Goal: Task Accomplishment & Management: Manage account settings

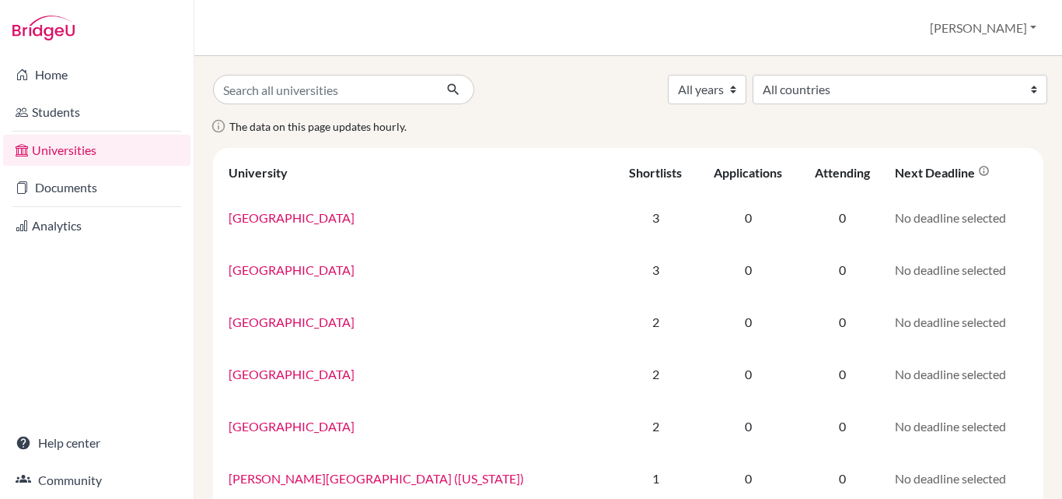
scroll to position [124, 0]
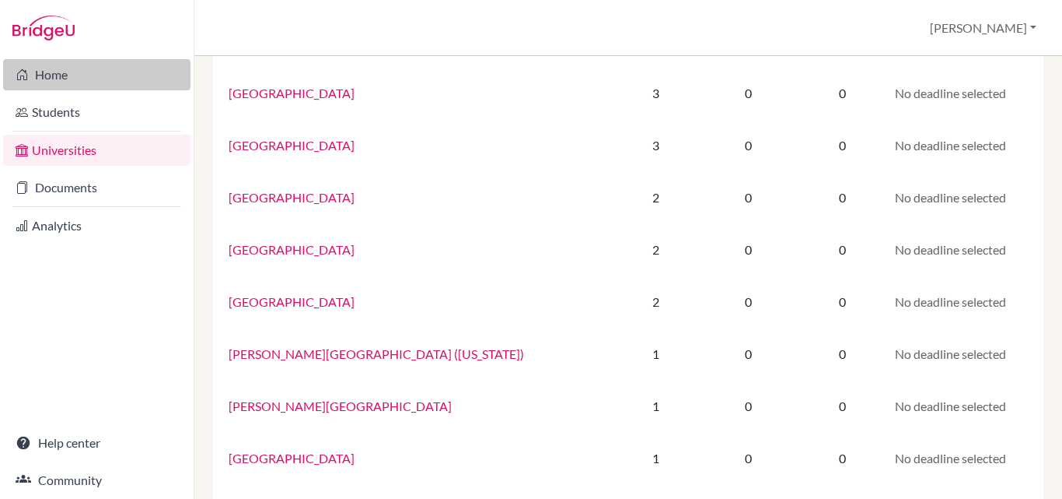
click at [57, 82] on link "Home" at bounding box center [96, 74] width 187 height 31
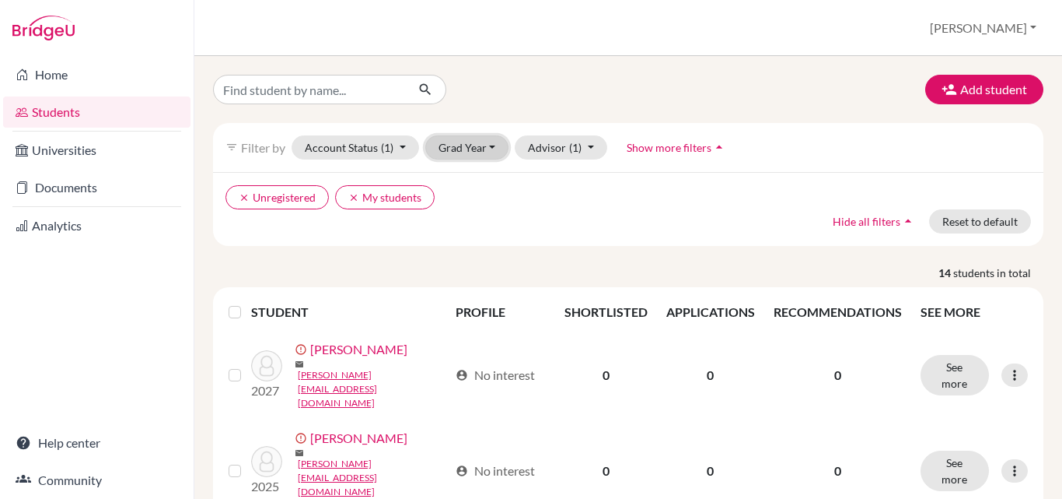
click at [494, 144] on button "Grad Year" at bounding box center [467, 147] width 84 height 24
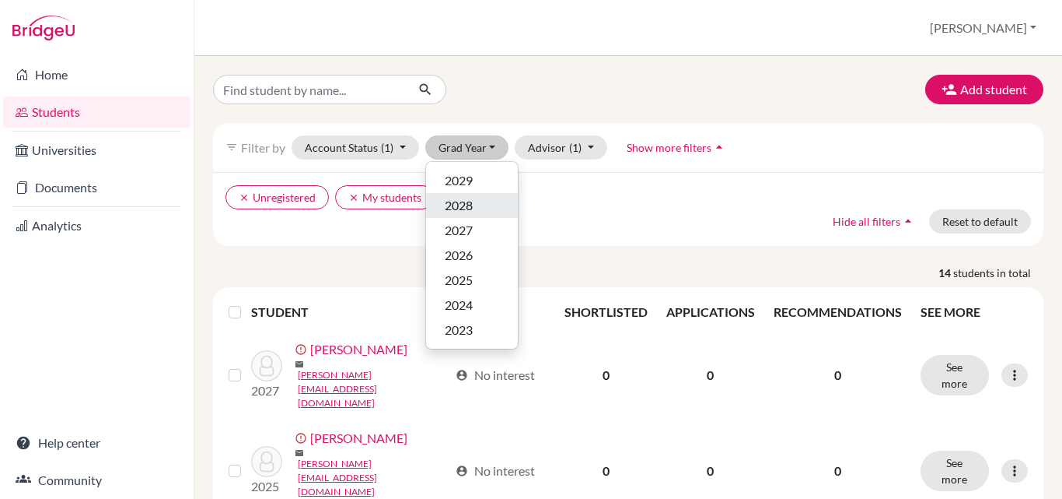
click at [468, 204] on span "2028" at bounding box center [459, 205] width 28 height 19
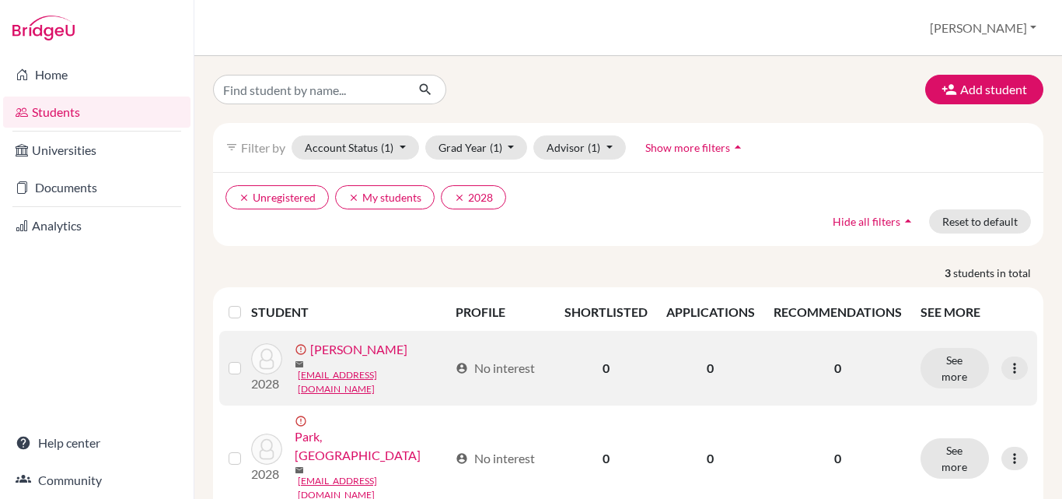
scroll to position [81, 0]
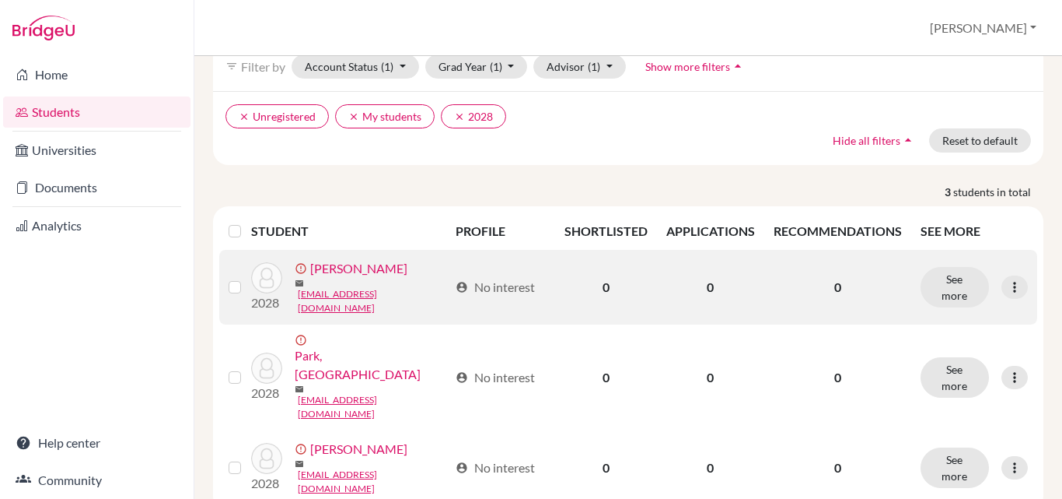
click at [356, 278] on link "[PERSON_NAME]" at bounding box center [358, 268] width 97 height 19
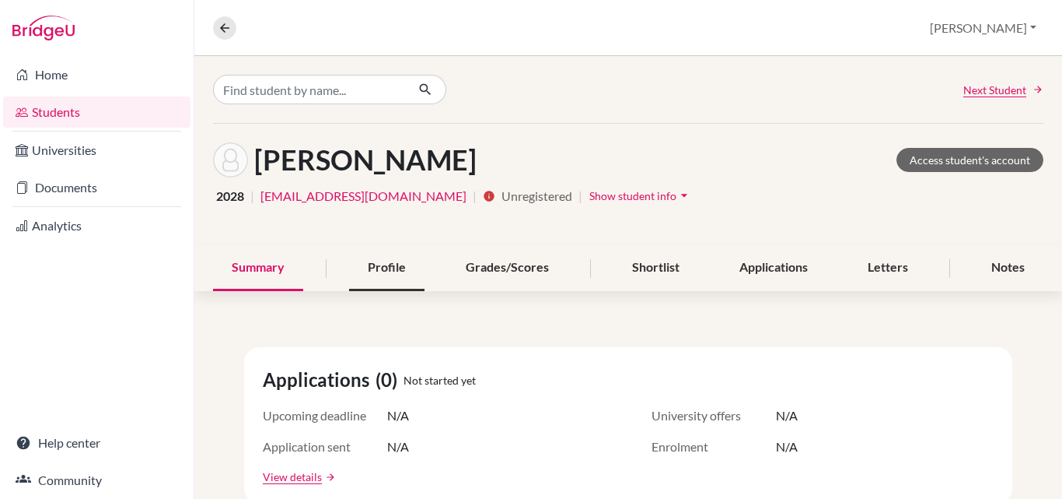
click at [390, 271] on div "Profile" at bounding box center [386, 268] width 75 height 46
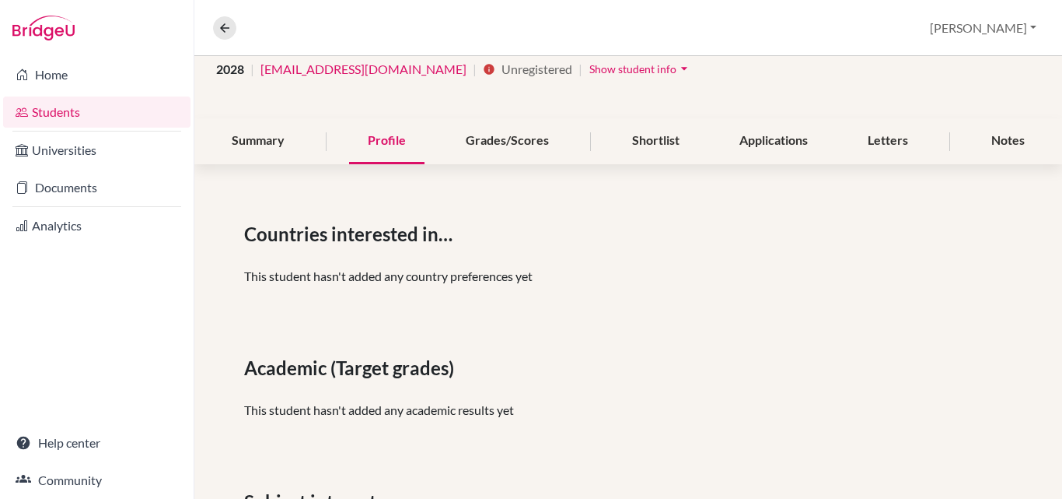
scroll to position [17, 0]
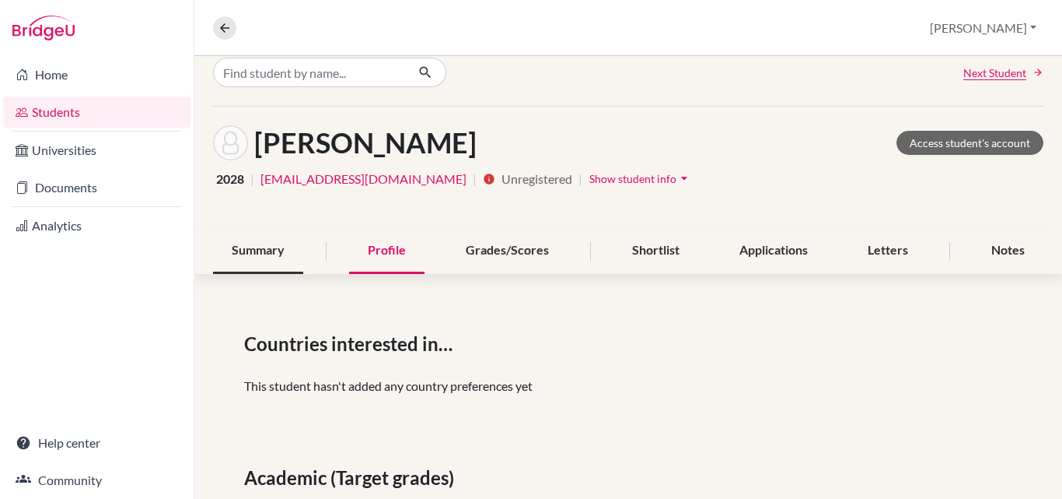
click at [264, 250] on div "Summary" at bounding box center [258, 251] width 90 height 46
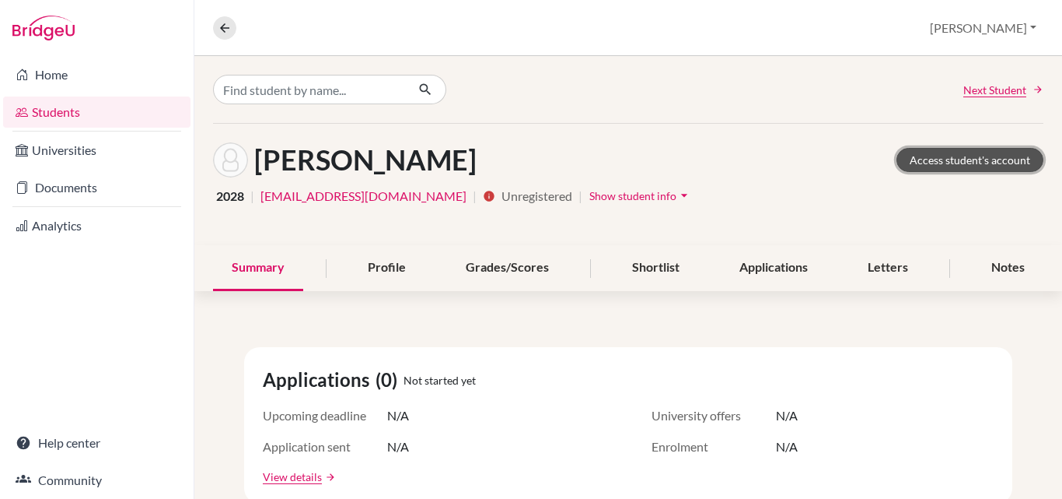
click at [977, 160] on link "Access student's account" at bounding box center [970, 160] width 147 height 24
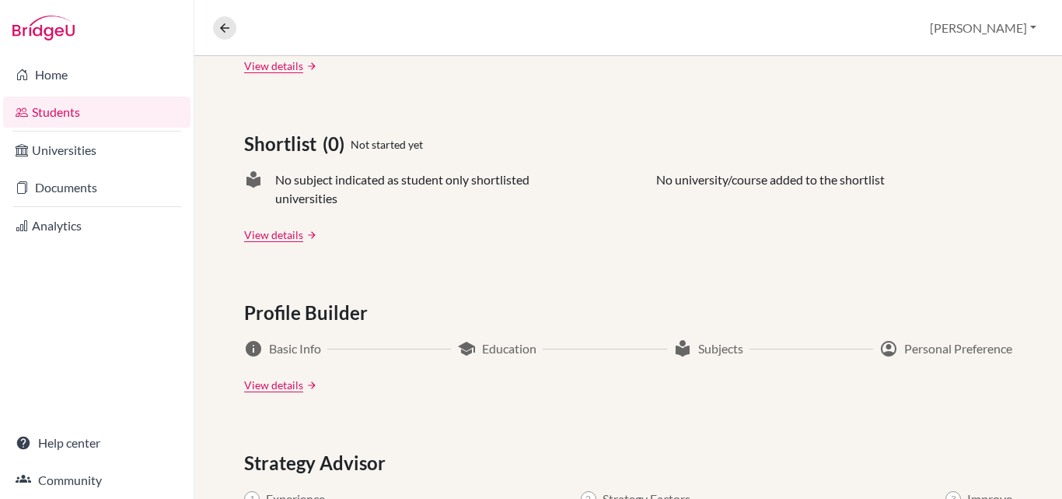
scroll to position [605, 0]
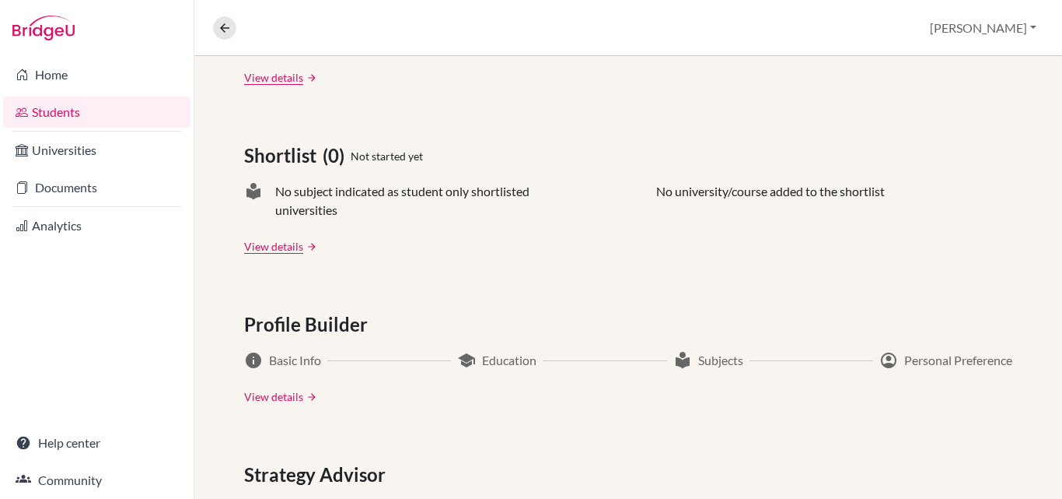
click at [278, 401] on link "View details" at bounding box center [273, 396] width 59 height 16
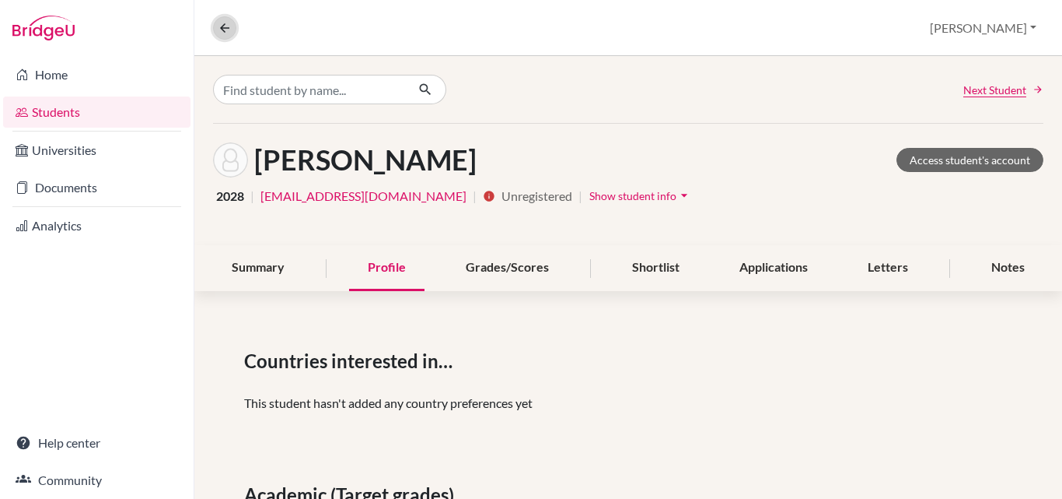
click at [222, 31] on icon at bounding box center [225, 28] width 14 height 14
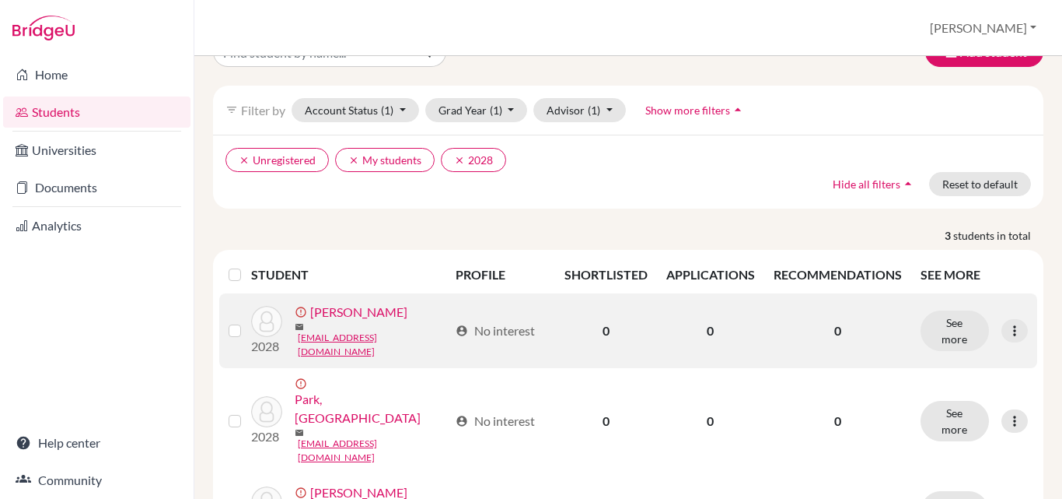
scroll to position [81, 0]
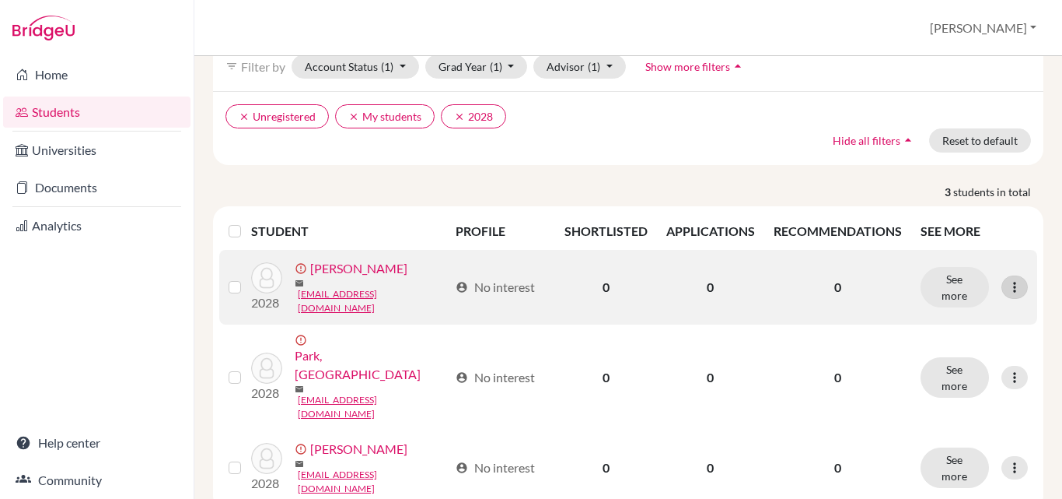
click at [1007, 284] on icon at bounding box center [1015, 287] width 16 height 16
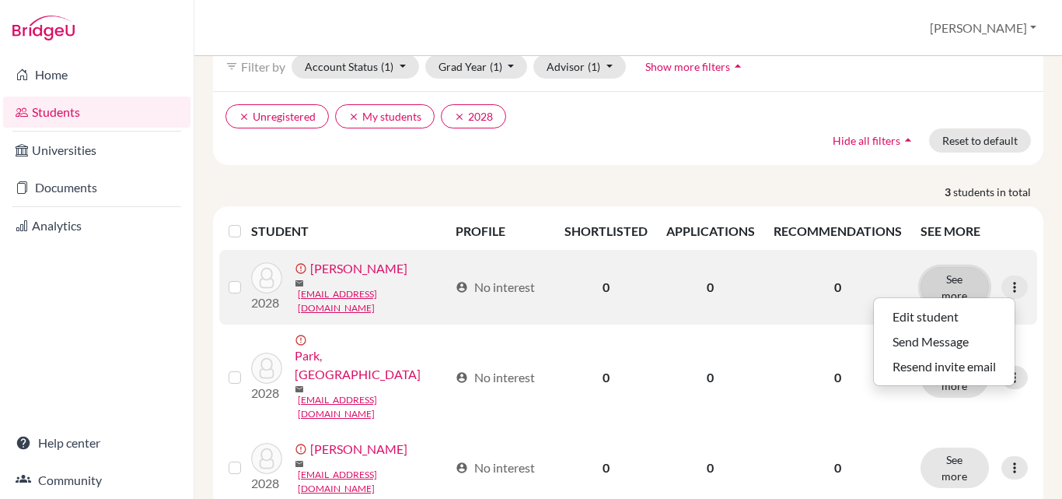
click at [948, 291] on button "See more" at bounding box center [955, 287] width 68 height 40
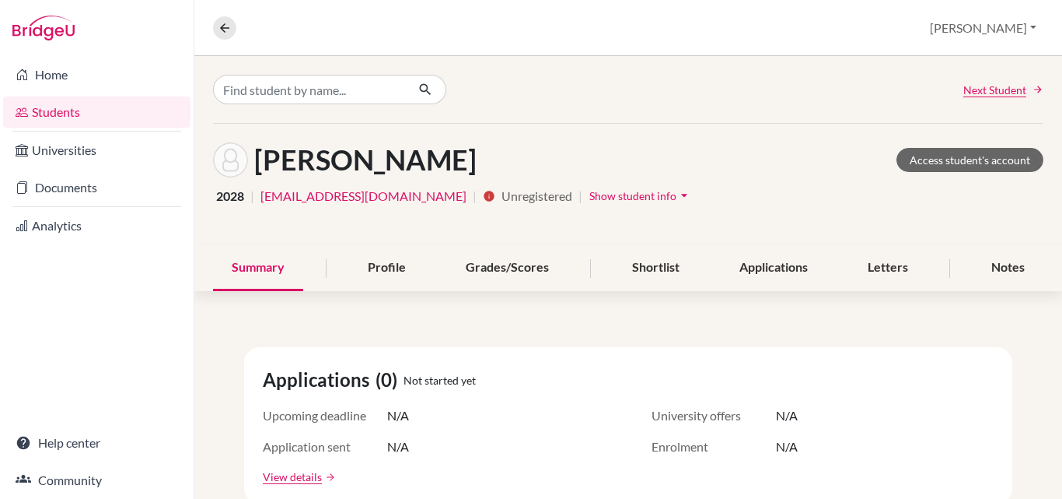
click at [62, 115] on link "Students" at bounding box center [96, 111] width 187 height 31
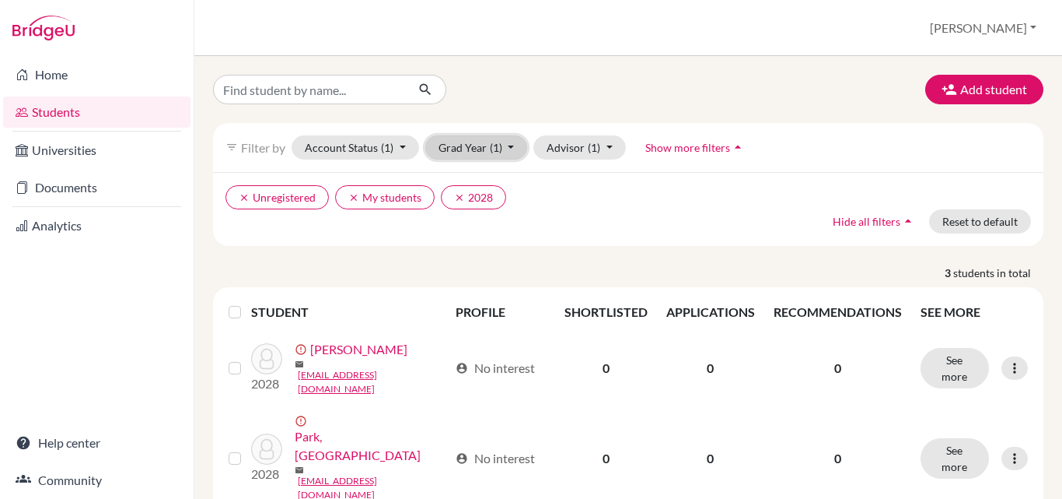
click at [509, 145] on button "Grad Year (1)" at bounding box center [476, 147] width 103 height 24
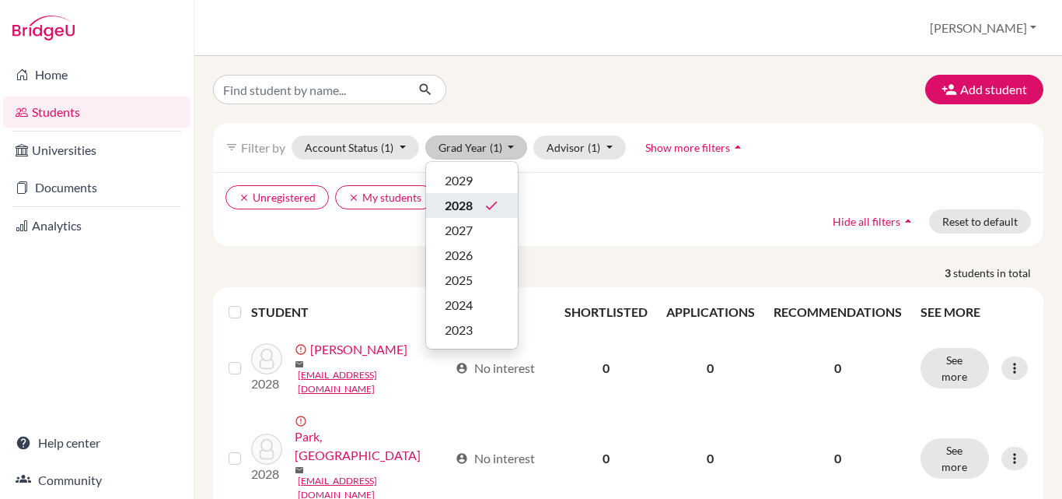
click at [487, 209] on icon "done" at bounding box center [492, 206] width 16 height 16
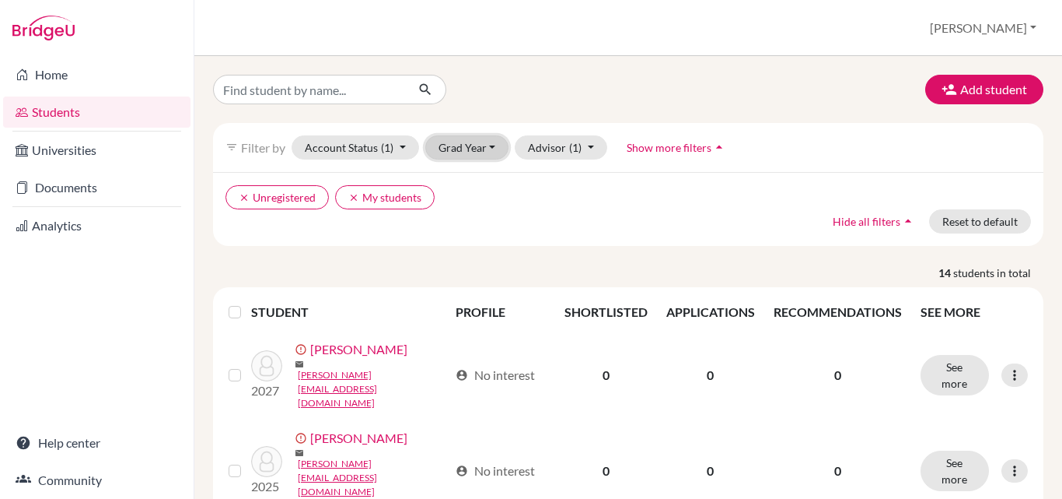
click at [489, 149] on button "Grad Year" at bounding box center [467, 147] width 84 height 24
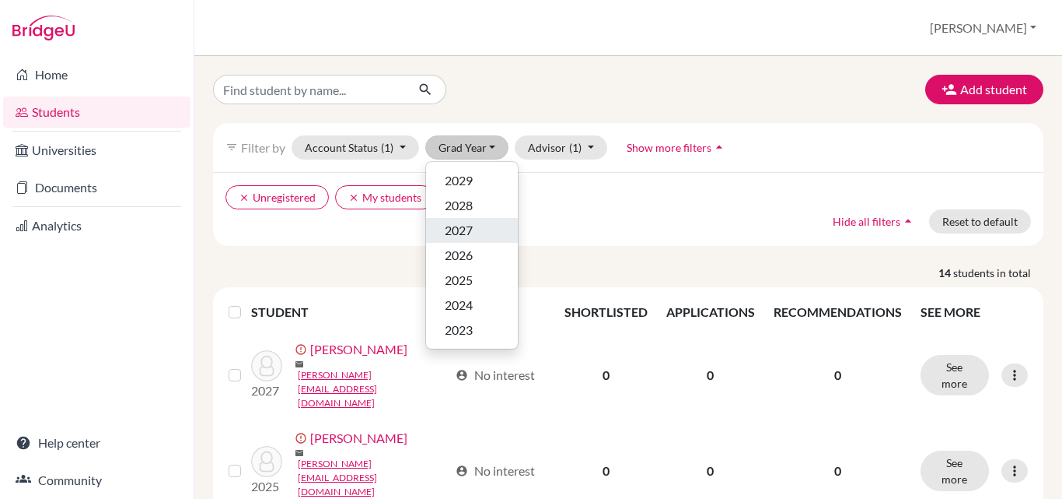
click at [477, 233] on div "2027" at bounding box center [472, 230] width 54 height 19
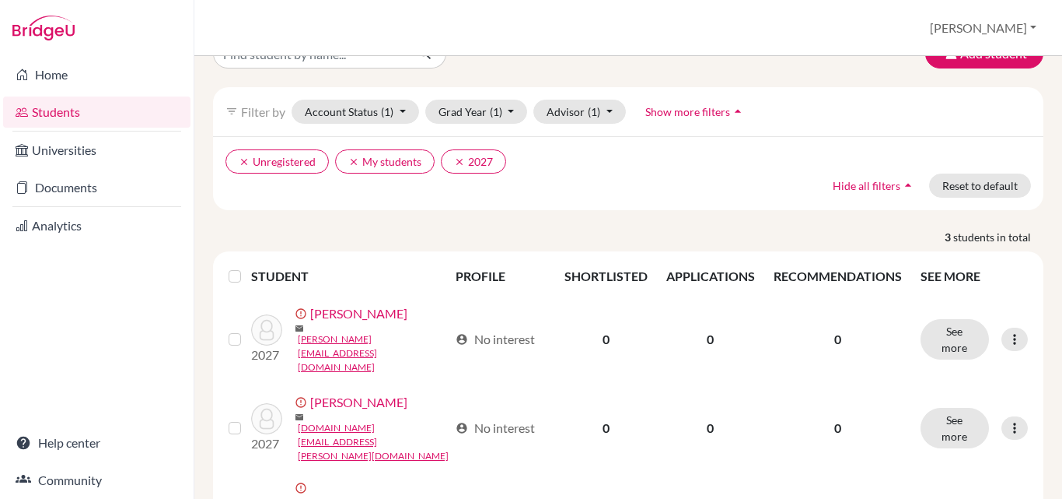
scroll to position [81, 0]
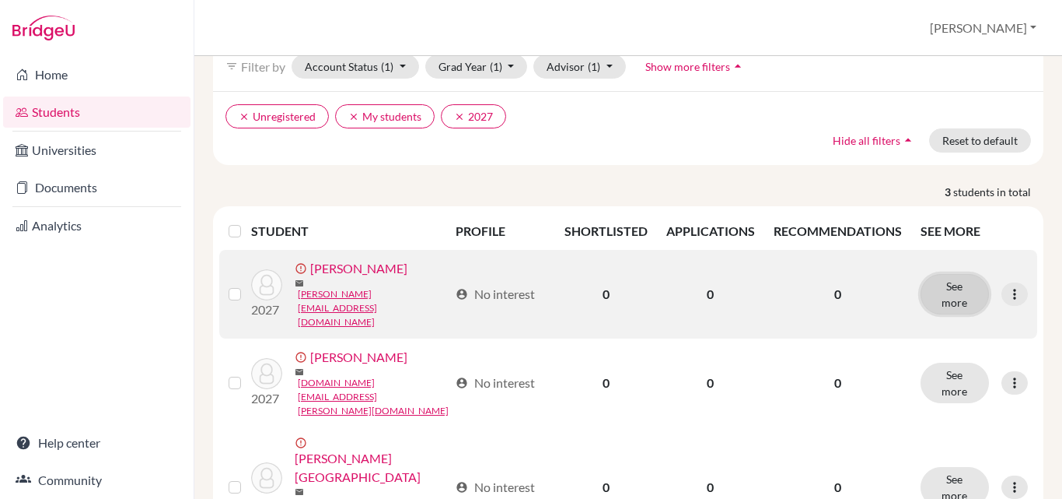
click at [950, 283] on button "See more" at bounding box center [955, 294] width 68 height 40
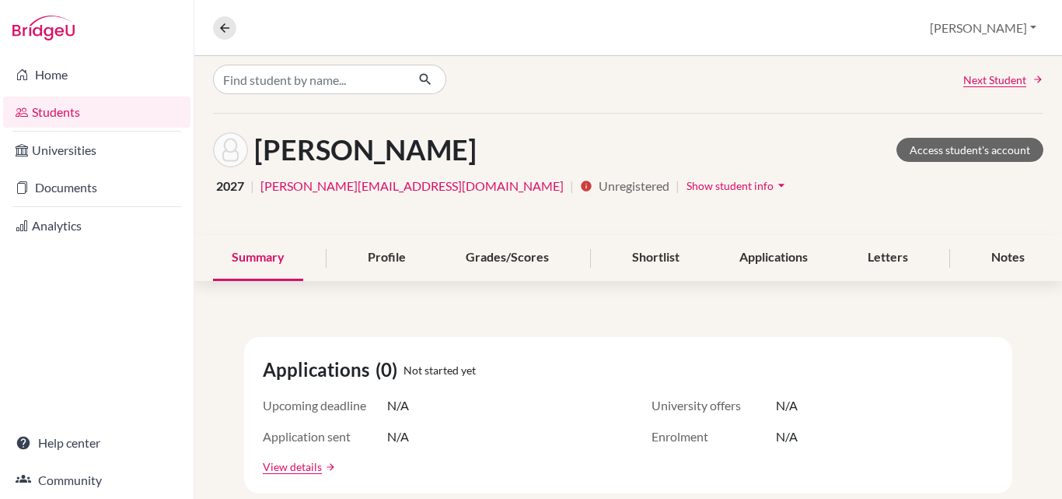
scroll to position [16, 0]
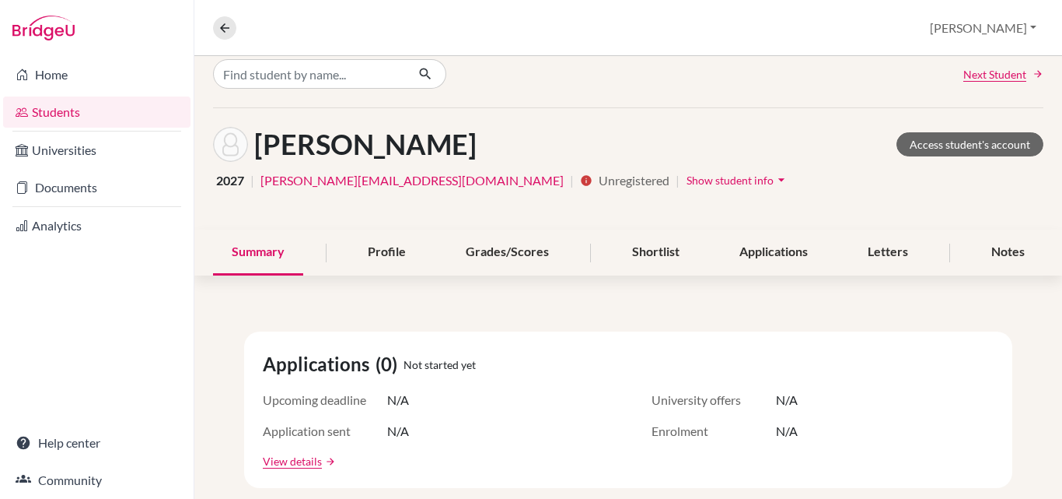
click at [226, 30] on icon at bounding box center [225, 28] width 14 height 14
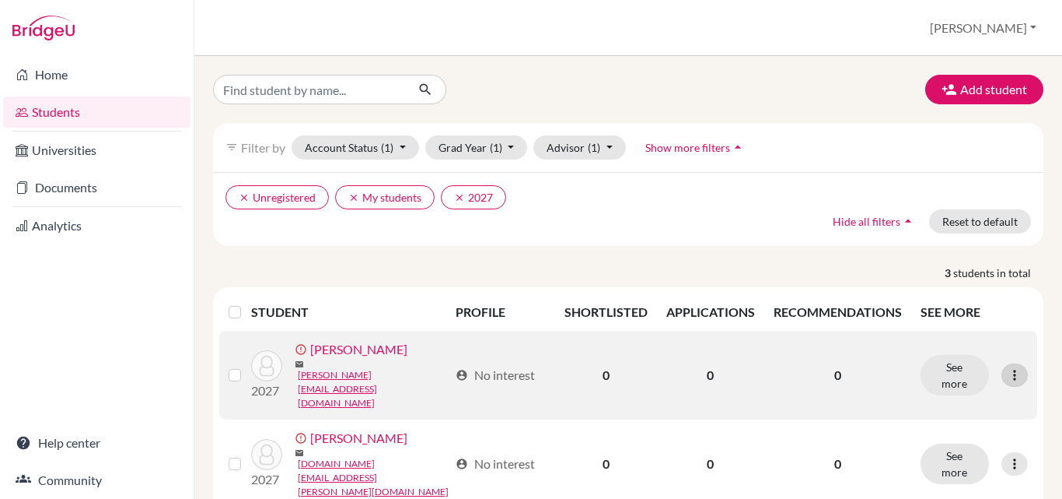
click at [1007, 367] on icon at bounding box center [1015, 375] width 16 height 16
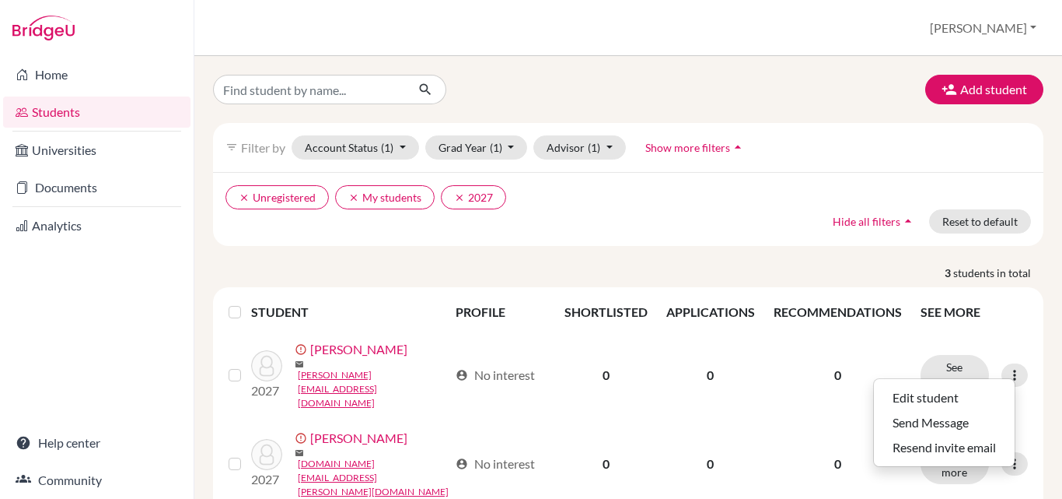
drag, startPoint x: 1001, startPoint y: 363, endPoint x: 714, endPoint y: 255, distance: 306.7
click at [714, 255] on div "Add student filter_list Filter by Account Status (1) Active accounts Archived a…" at bounding box center [628, 354] width 831 height 559
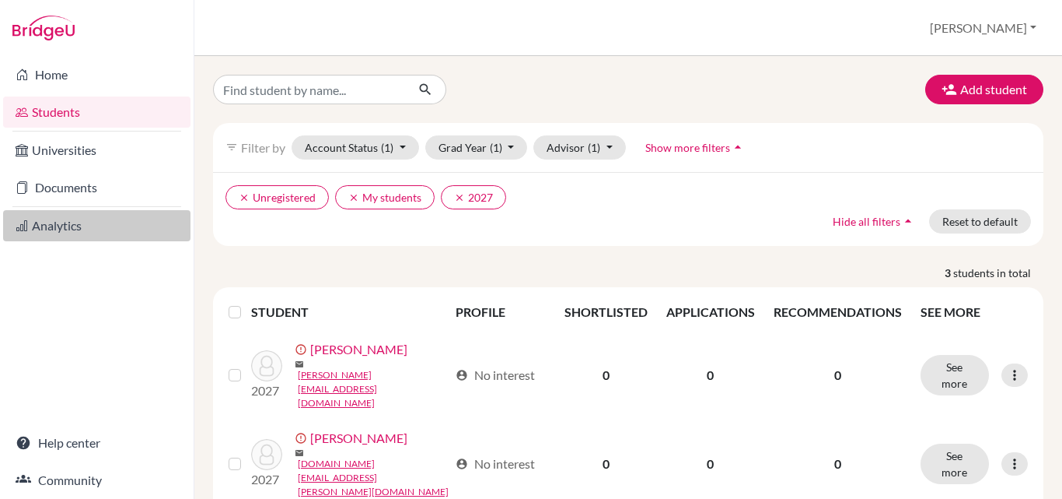
drag, startPoint x: 158, startPoint y: 261, endPoint x: 158, endPoint y: 232, distance: 29.6
click at [158, 232] on div "Home Students Universities Documents Analytics Help center Community" at bounding box center [97, 277] width 194 height 443
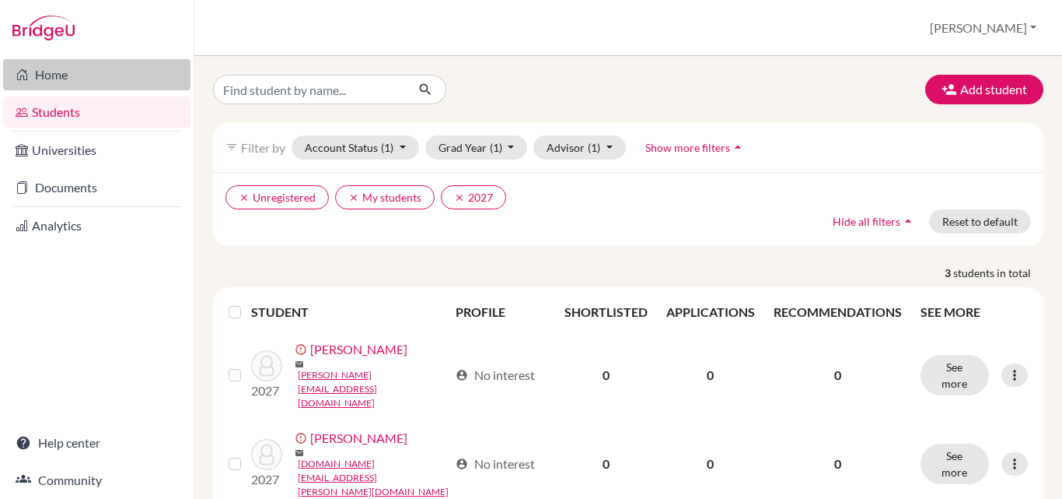
click at [75, 79] on link "Home" at bounding box center [96, 74] width 187 height 31
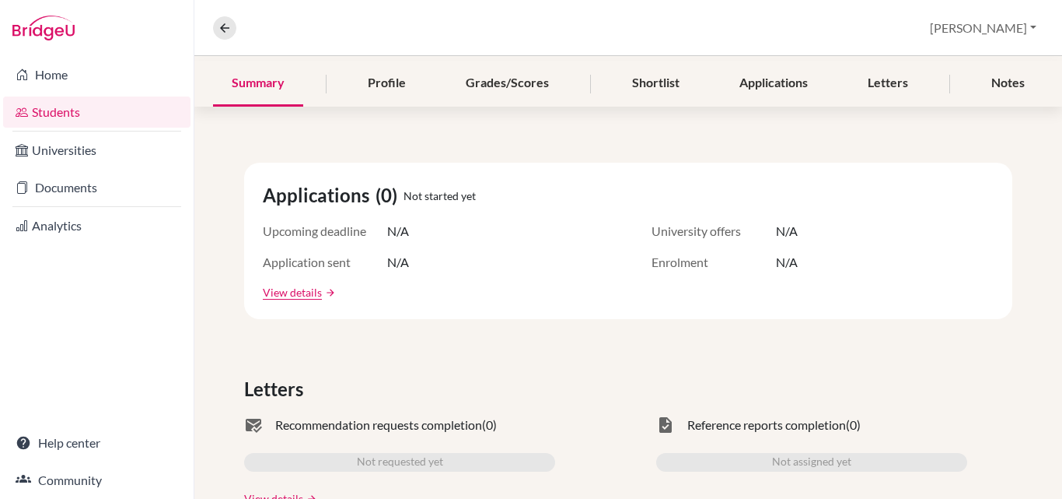
scroll to position [280, 0]
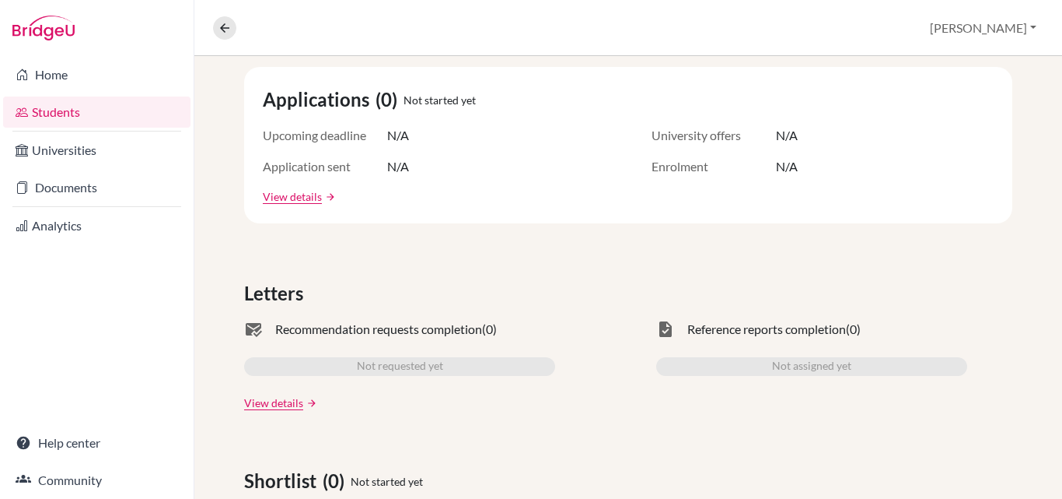
click at [613, 481] on div "Shortlist (0) Not started yet" at bounding box center [628, 481] width 768 height 28
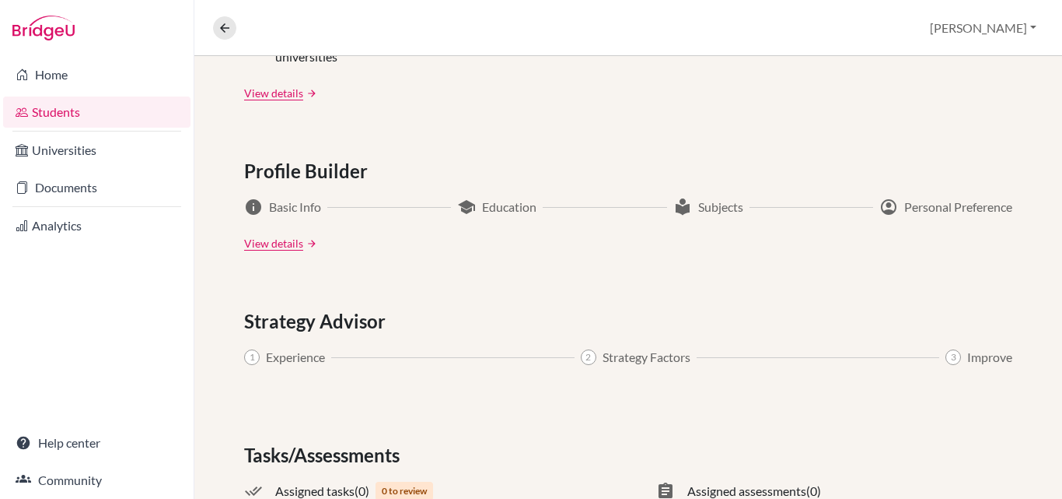
scroll to position [752, 0]
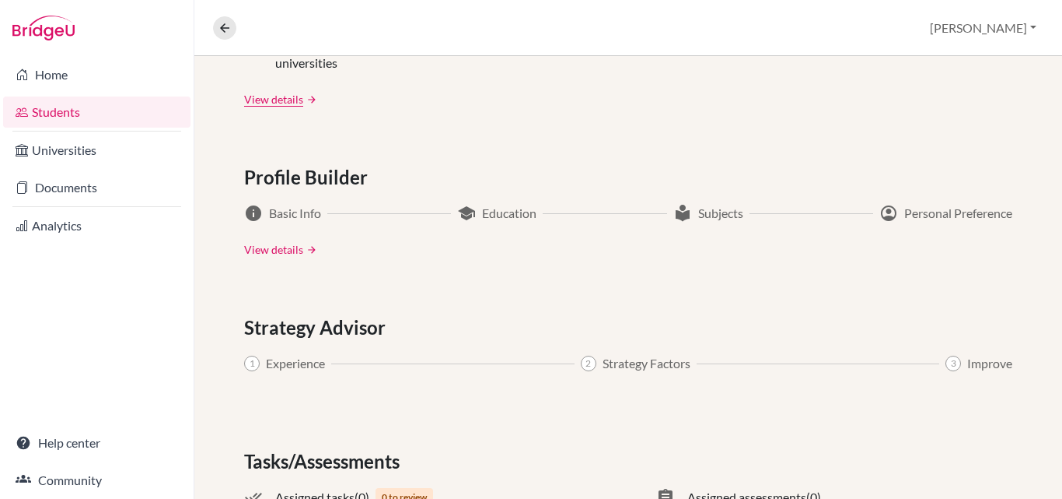
click at [266, 252] on link "View details" at bounding box center [273, 249] width 59 height 16
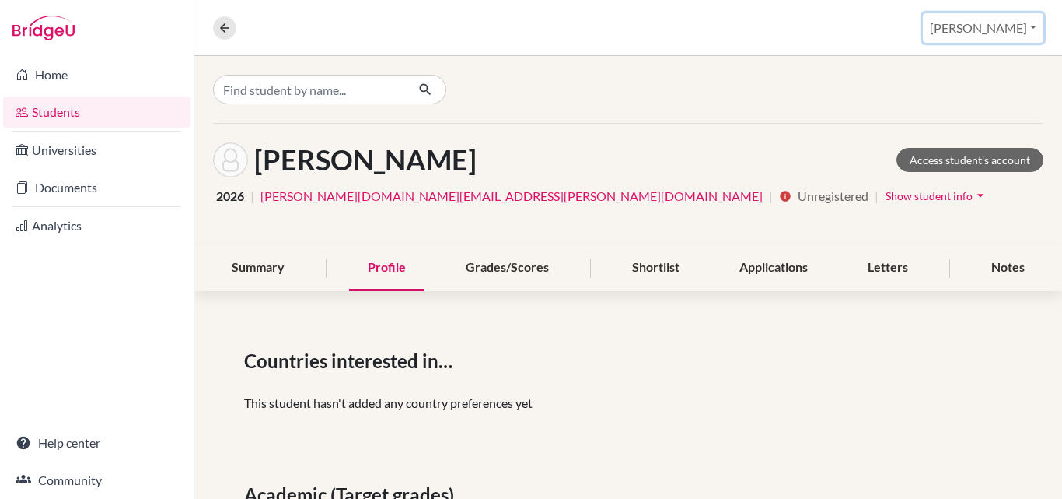
click at [1031, 29] on button "[PERSON_NAME]" at bounding box center [983, 28] width 121 height 30
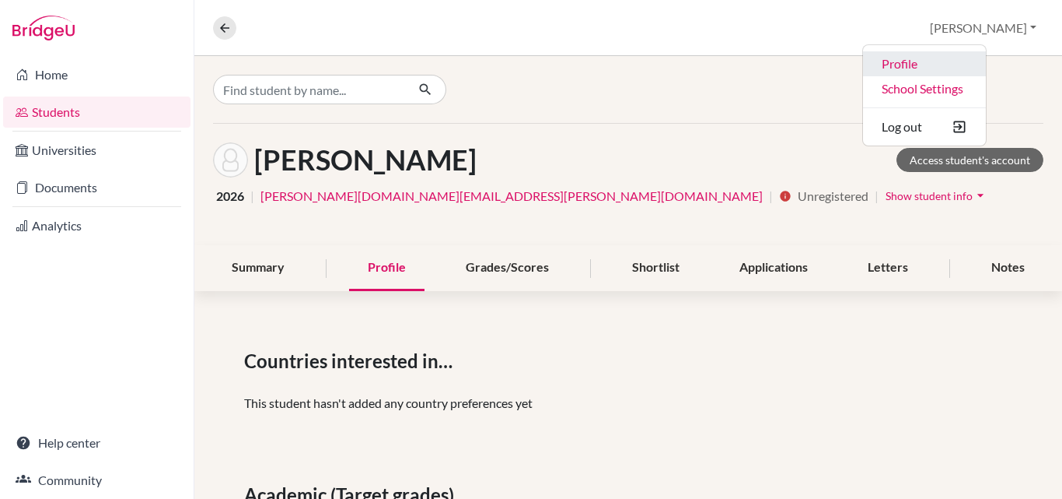
click at [977, 65] on link "Profile" at bounding box center [924, 63] width 123 height 25
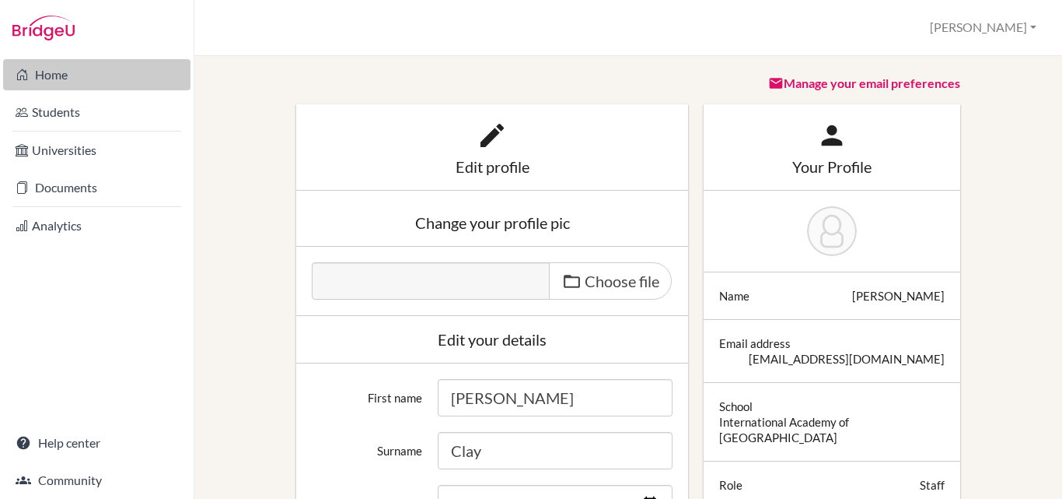
click at [47, 81] on link "Home" at bounding box center [96, 74] width 187 height 31
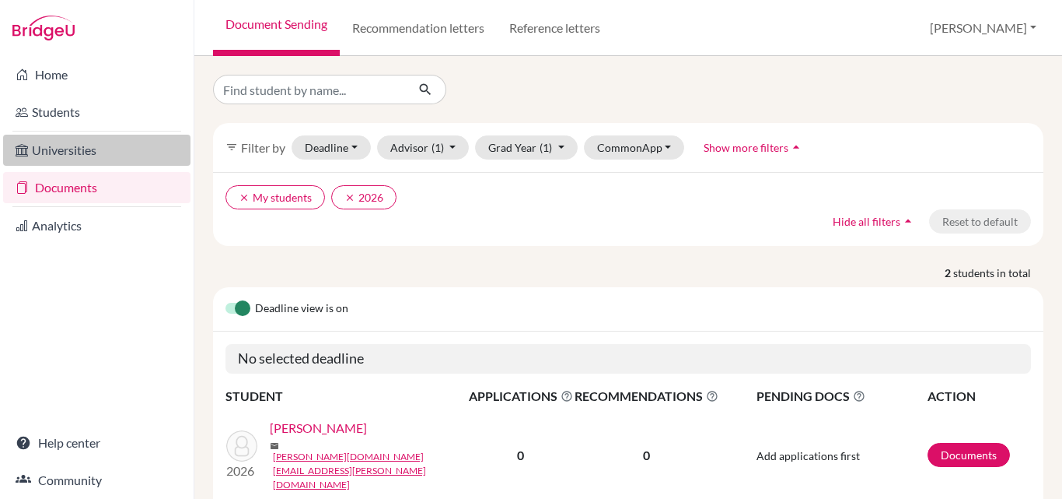
click at [53, 146] on link "Universities" at bounding box center [96, 150] width 187 height 31
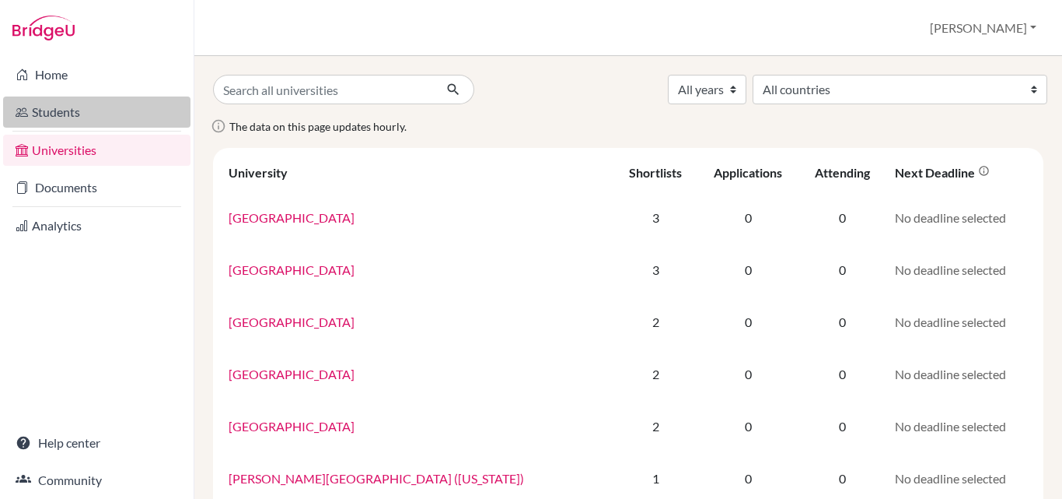
click at [55, 114] on link "Students" at bounding box center [96, 111] width 187 height 31
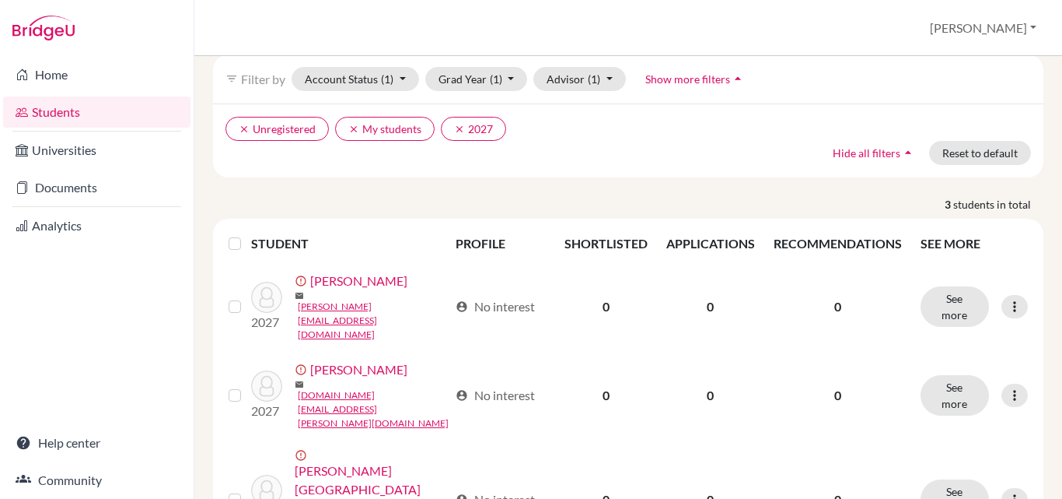
scroll to position [81, 0]
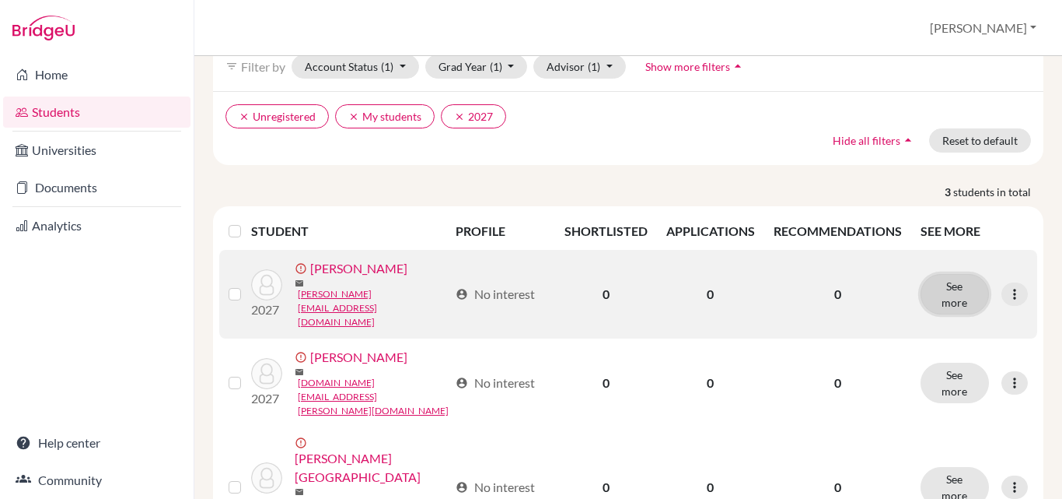
click at [938, 286] on button "See more" at bounding box center [955, 294] width 68 height 40
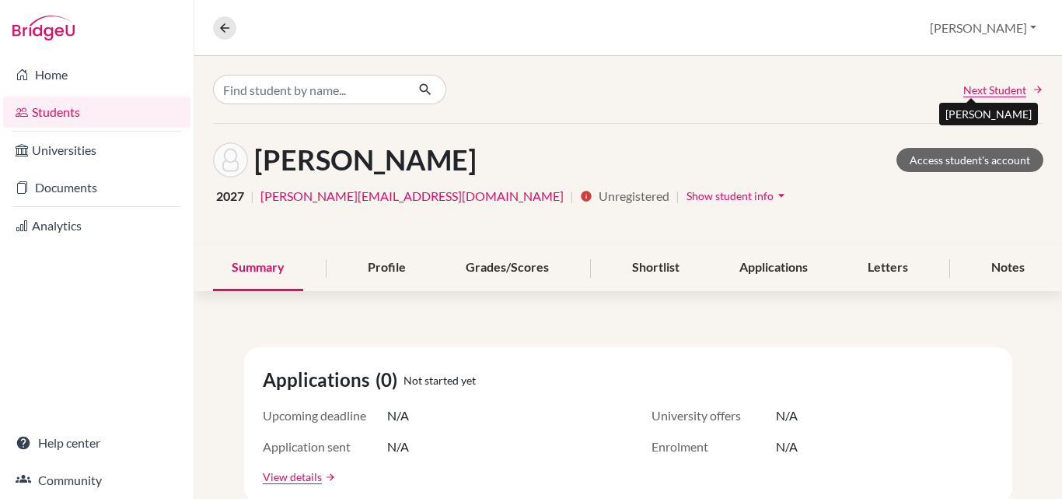
click at [973, 88] on span "Next Student" at bounding box center [995, 90] width 63 height 16
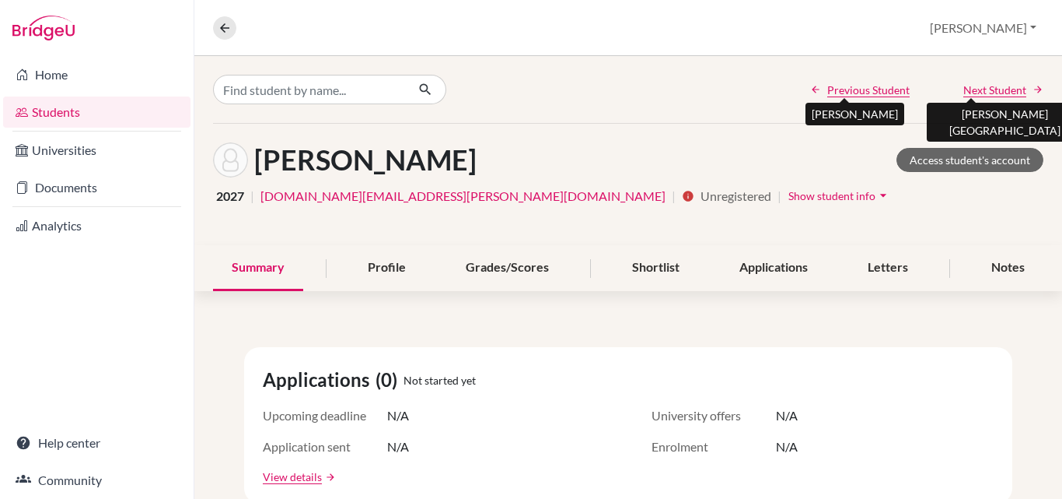
click at [832, 92] on span "Previous Student" at bounding box center [868, 90] width 82 height 16
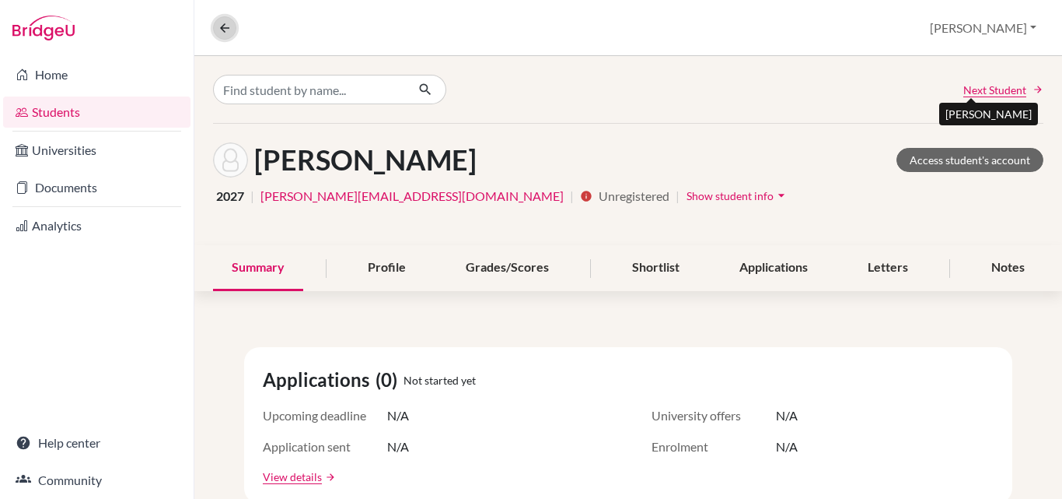
click at [226, 30] on icon at bounding box center [225, 28] width 14 height 14
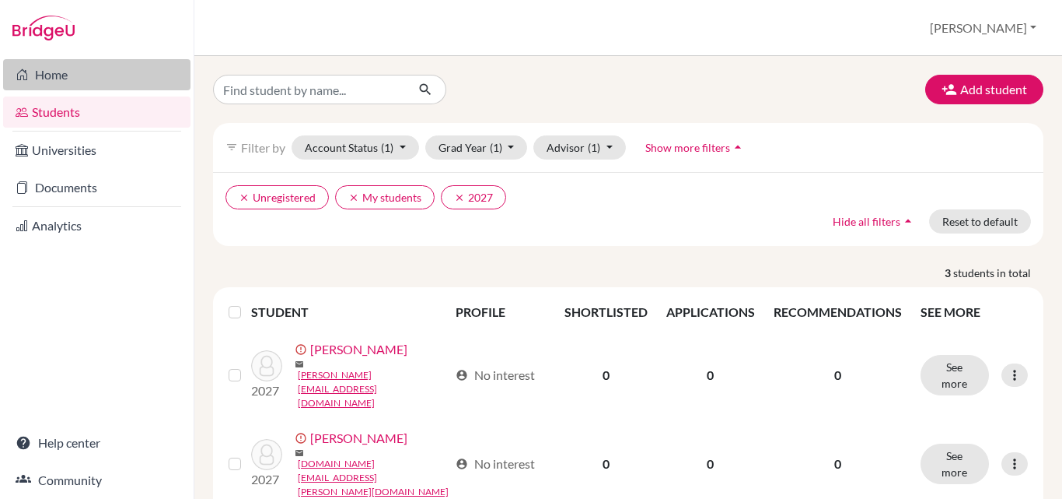
click at [100, 74] on link "Home" at bounding box center [96, 74] width 187 height 31
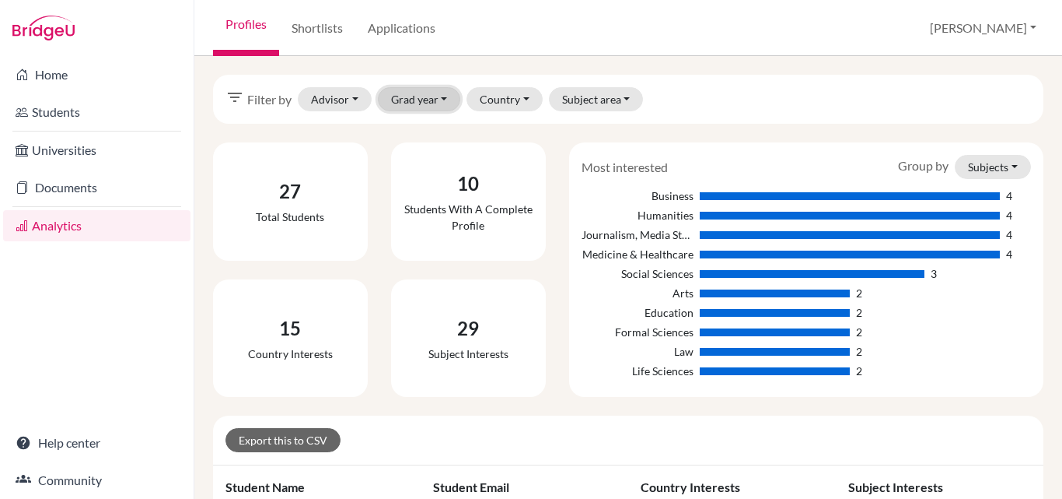
click at [446, 100] on button "Grad year" at bounding box center [419, 99] width 83 height 24
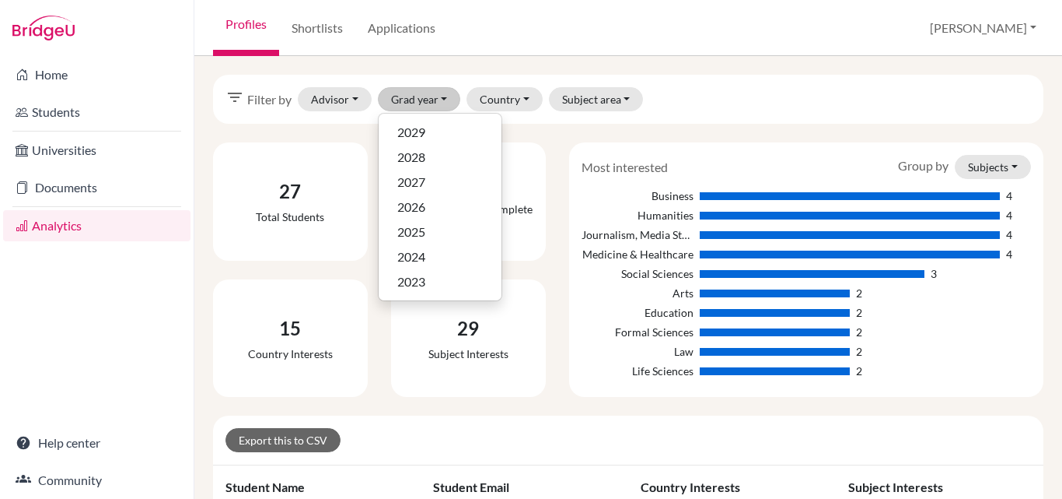
click at [518, 29] on div "Profiles Shortlists Applications [PERSON_NAME] Profile School Settings Log out" at bounding box center [628, 28] width 868 height 56
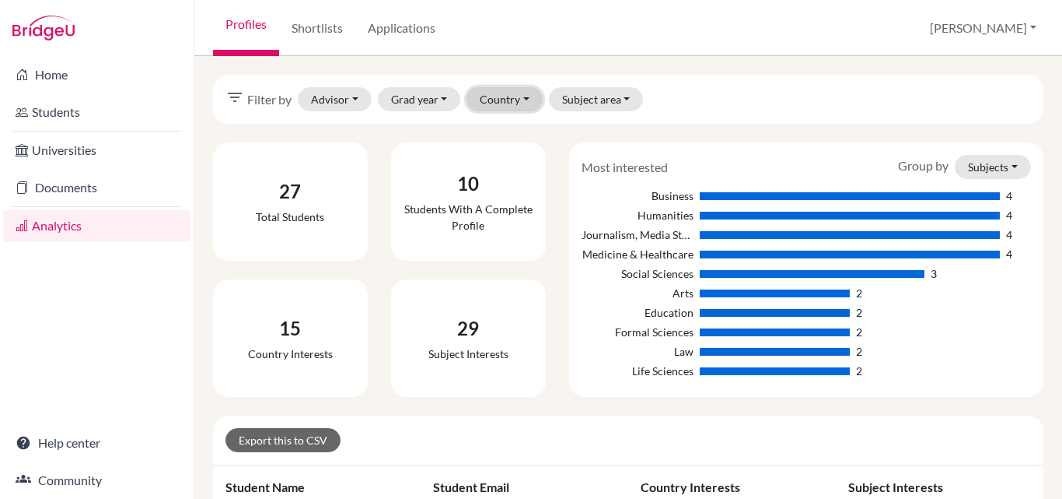
click at [526, 100] on button "Country" at bounding box center [505, 99] width 76 height 24
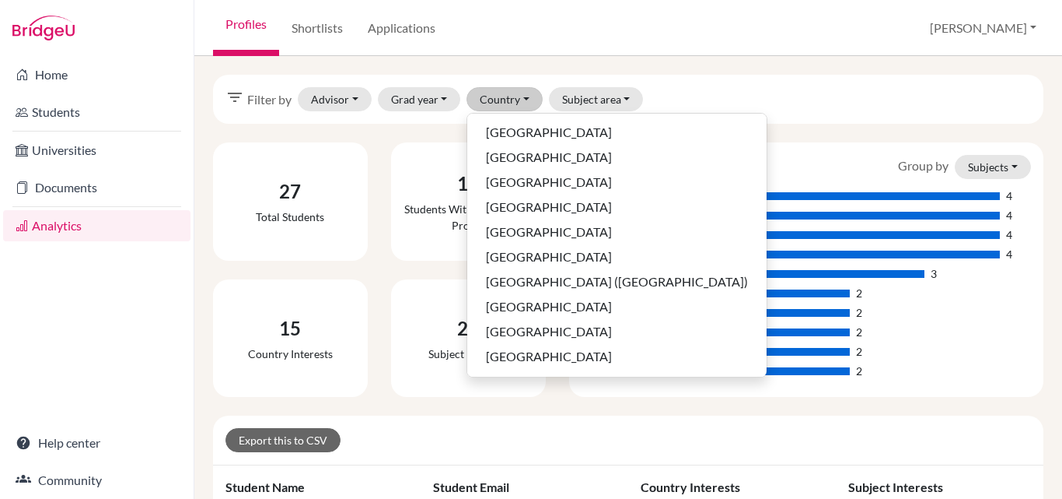
click at [543, 40] on div "Profiles Shortlists Applications Sandra Profile School Settings Log out" at bounding box center [628, 28] width 868 height 56
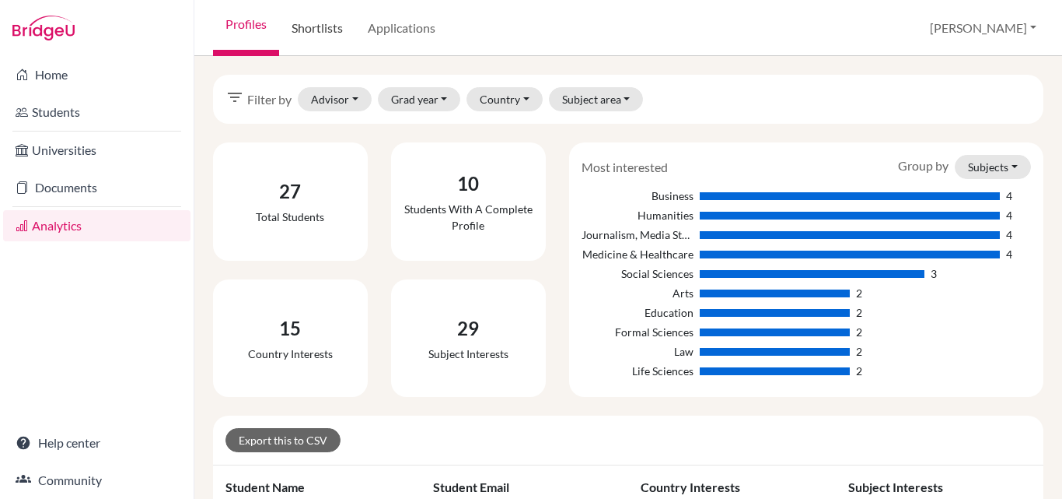
click at [312, 27] on link "Shortlists" at bounding box center [317, 28] width 76 height 56
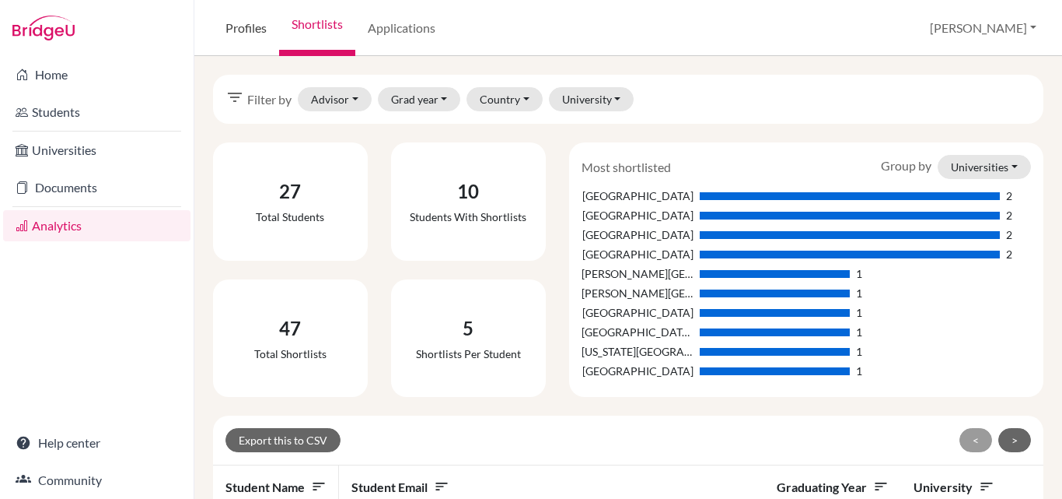
click at [267, 27] on link "Profiles" at bounding box center [246, 28] width 66 height 56
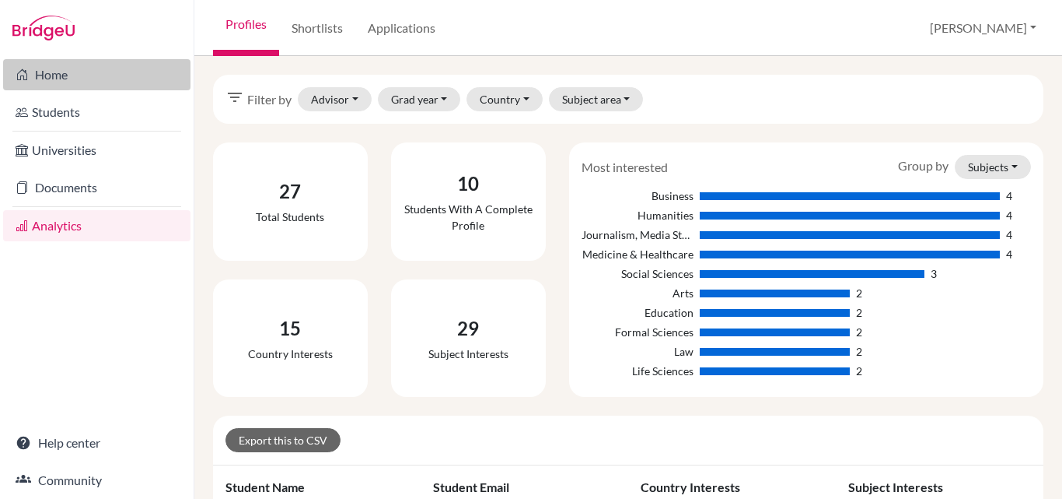
click at [75, 82] on link "Home" at bounding box center [96, 74] width 187 height 31
